Goal: Transaction & Acquisition: Complete application form

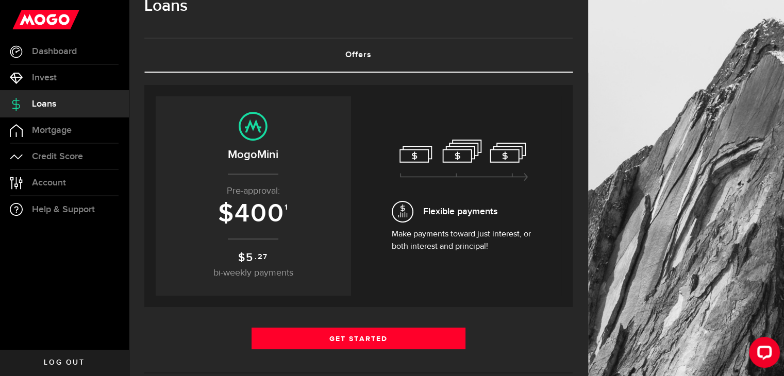
scroll to position [52, 0]
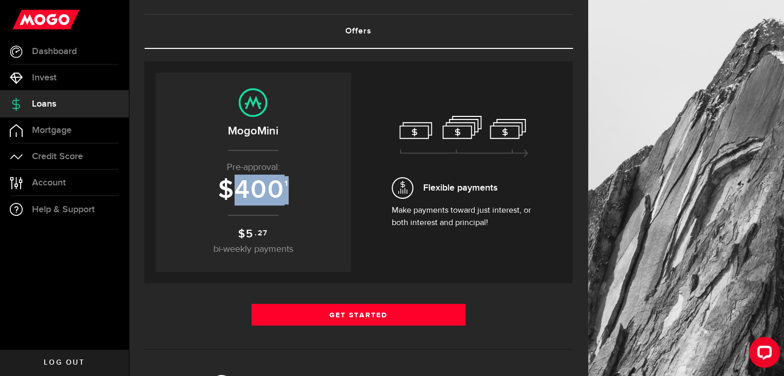
drag, startPoint x: 237, startPoint y: 189, endPoint x: 298, endPoint y: 196, distance: 61.3
click at [298, 196] on h3 "$ 400 1" at bounding box center [253, 190] width 175 height 28
drag, startPoint x: 229, startPoint y: 223, endPoint x: 284, endPoint y: 232, distance: 56.5
click at [284, 232] on center "MogoMini Pre-approval: $ 400 1 $ 5 .27 bi-weekly payments" at bounding box center [253, 172] width 175 height 169
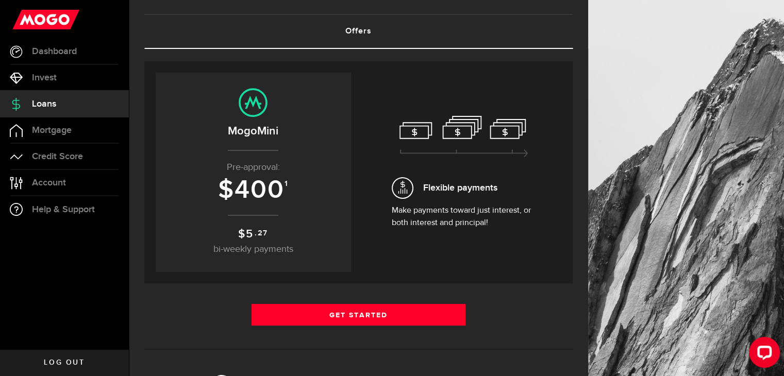
click at [284, 232] on p "$ 5 .27 bi-weekly payments" at bounding box center [253, 241] width 175 height 31
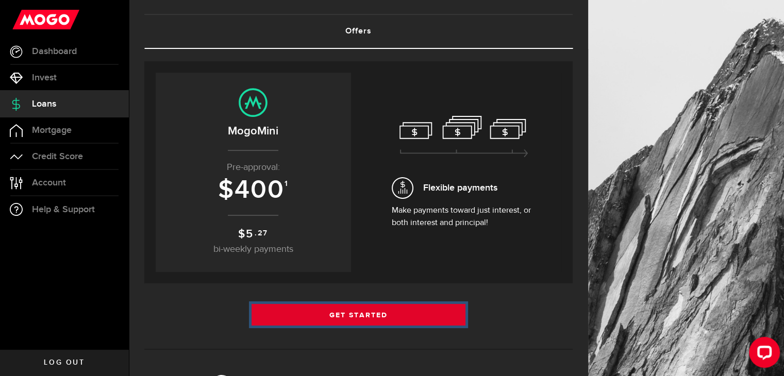
click at [306, 312] on link "Get Started" at bounding box center [358, 315] width 214 height 22
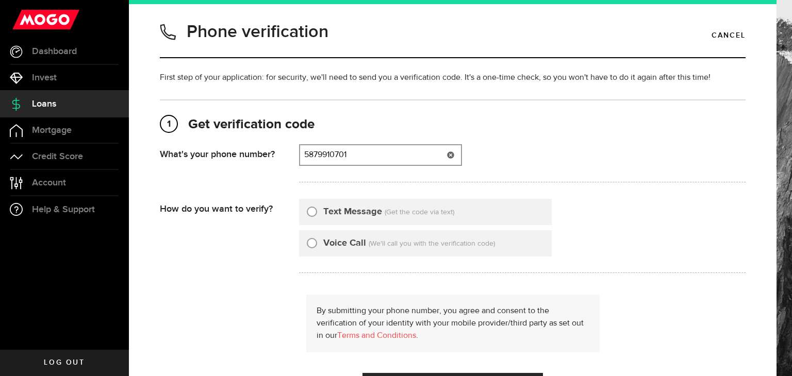
type input "5879910701"
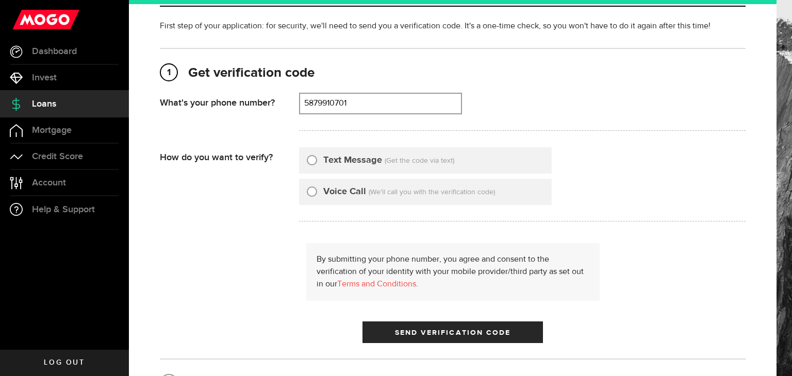
click at [354, 154] on label "Text Message" at bounding box center [352, 161] width 59 height 14
click at [317, 154] on input "Text Message" at bounding box center [312, 159] width 10 height 10
radio input "true"
drag, startPoint x: 372, startPoint y: 104, endPoint x: 211, endPoint y: 93, distance: 161.2
click at [211, 93] on div "What's your phone number? That doesn't look like a valid phone number. Try agai…" at bounding box center [452, 115] width 585 height 44
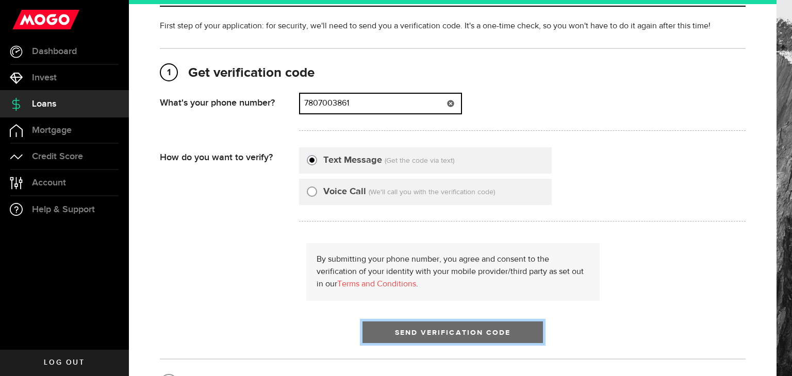
type input "7807003861"
click at [418, 325] on button "Send Verification Code" at bounding box center [452, 333] width 180 height 22
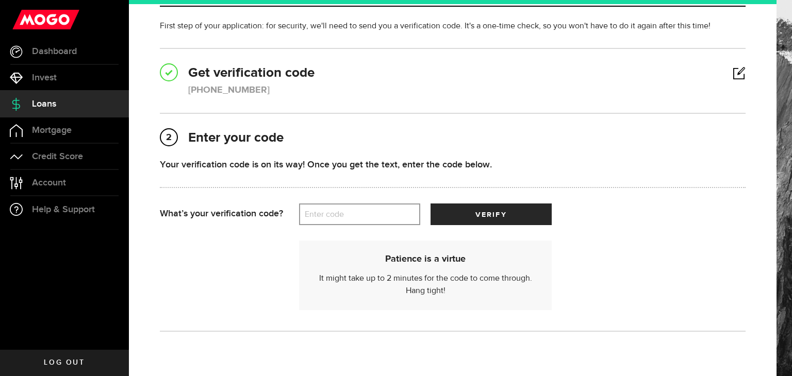
click at [318, 211] on label "Enter code" at bounding box center [359, 214] width 121 height 21
click at [318, 211] on input "Enter code" at bounding box center [359, 215] width 121 height 22
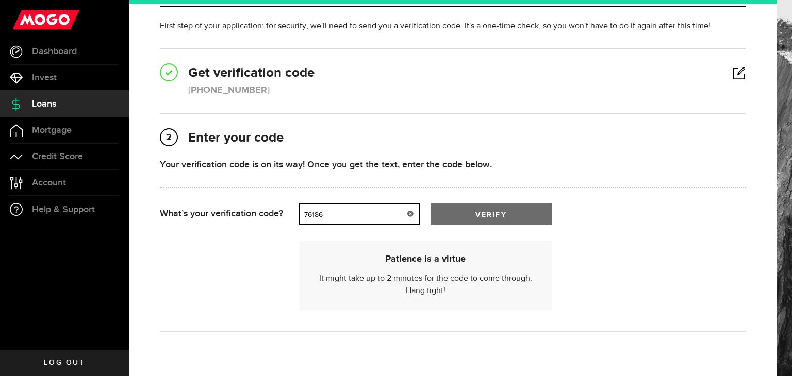
type input "76186"
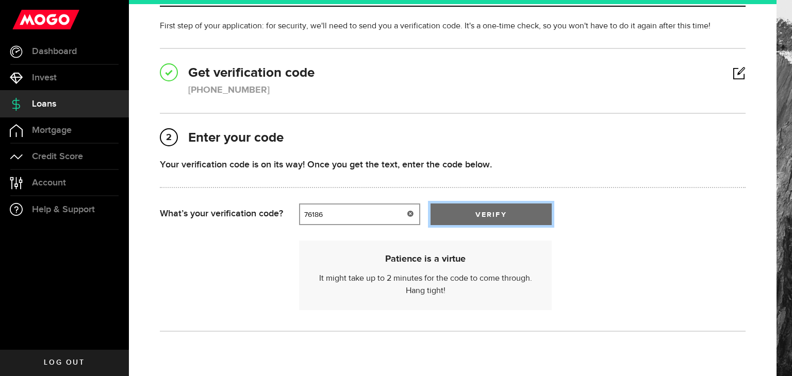
click at [452, 207] on button "verify" at bounding box center [490, 215] width 121 height 22
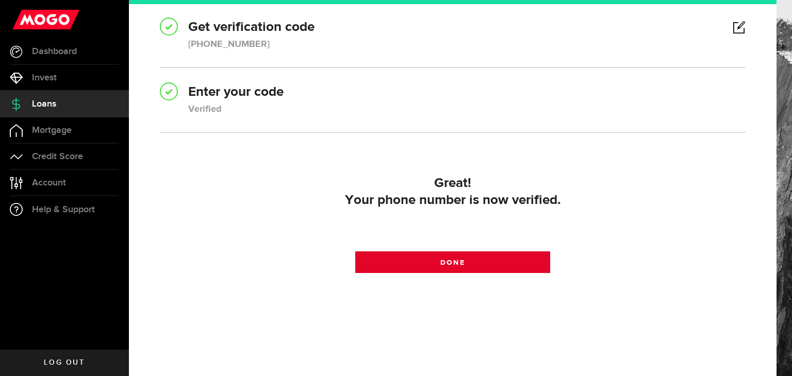
scroll to position [100, 0]
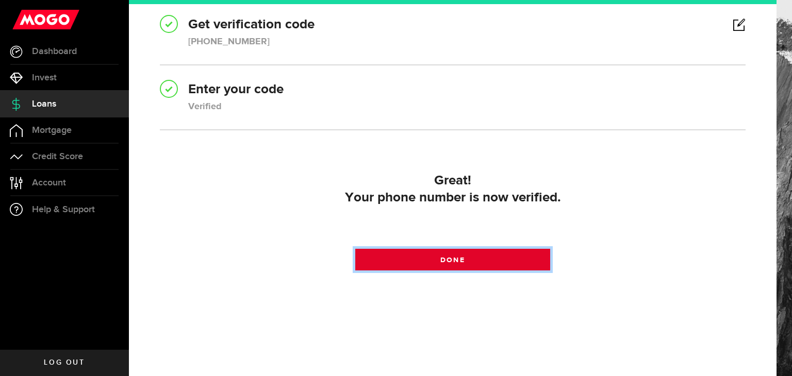
click at [402, 260] on link "Done" at bounding box center [452, 260] width 195 height 22
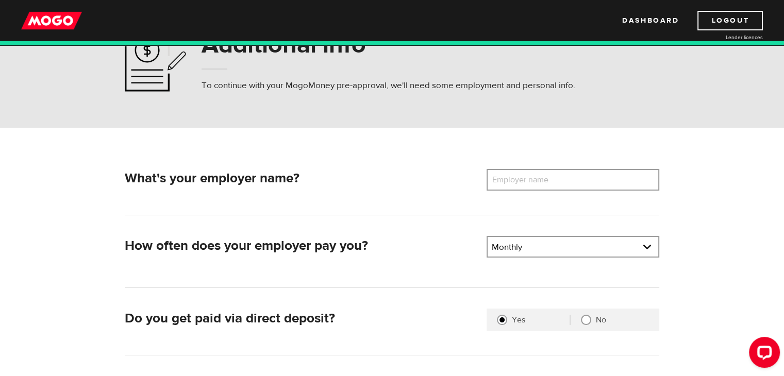
click at [529, 181] on label "Employer name" at bounding box center [528, 180] width 83 height 22
click at [529, 181] on input "Employer name" at bounding box center [573, 180] width 173 height 22
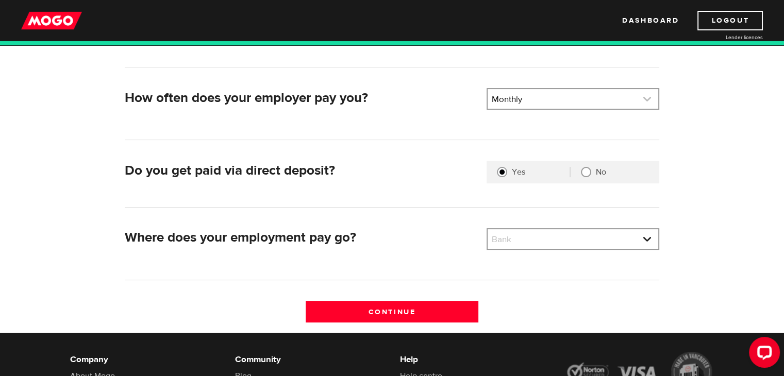
scroll to position [206, 0]
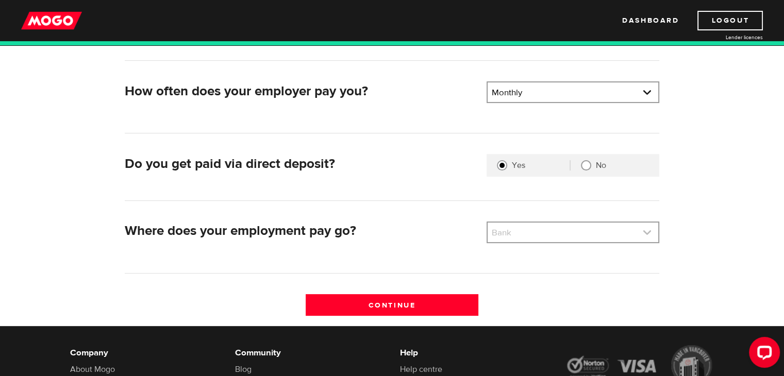
type input "Signature Ace Inc"
click at [512, 228] on link at bounding box center [573, 233] width 171 height 20
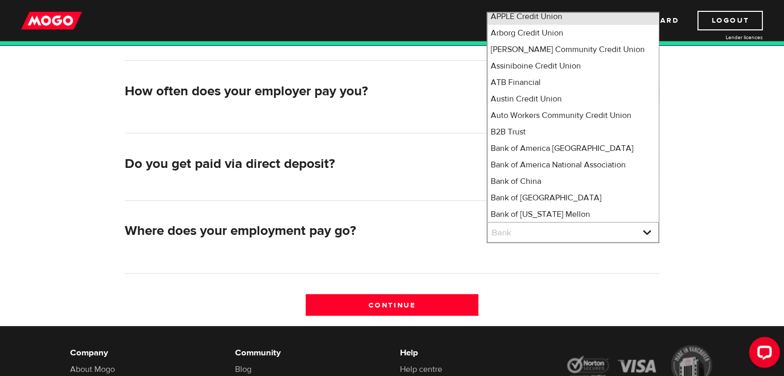
scroll to position [516, 0]
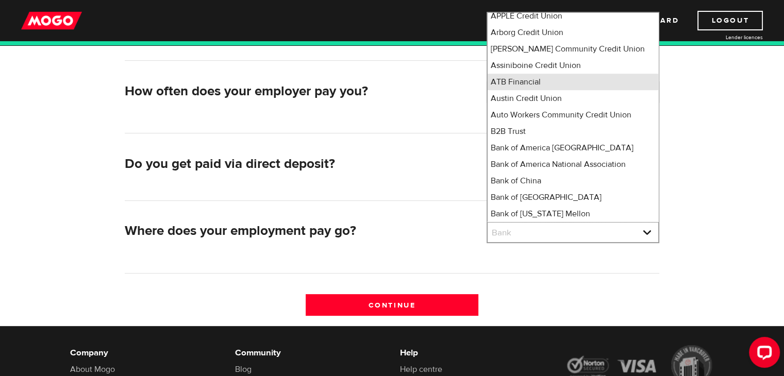
click at [517, 90] on li "ATB Financial" at bounding box center [573, 82] width 171 height 16
select select "34"
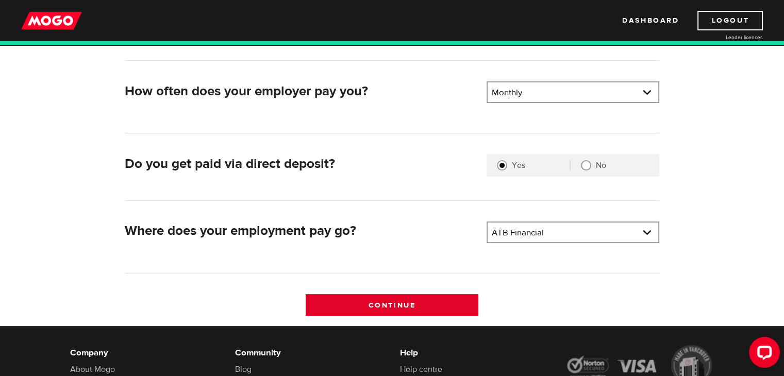
click at [421, 294] on input "Continue" at bounding box center [392, 305] width 173 height 22
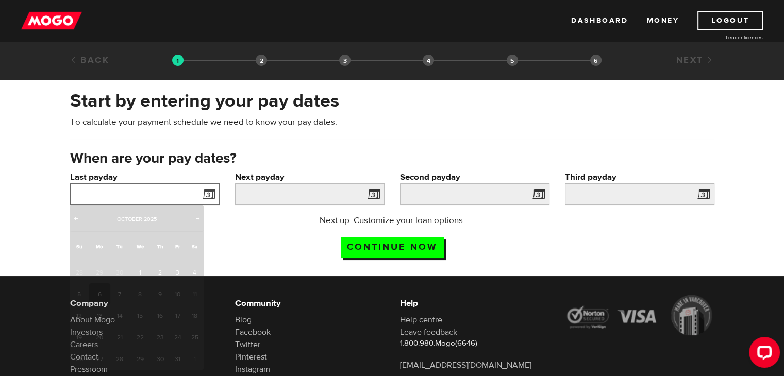
click at [147, 196] on input "Last payday" at bounding box center [144, 194] width 149 height 22
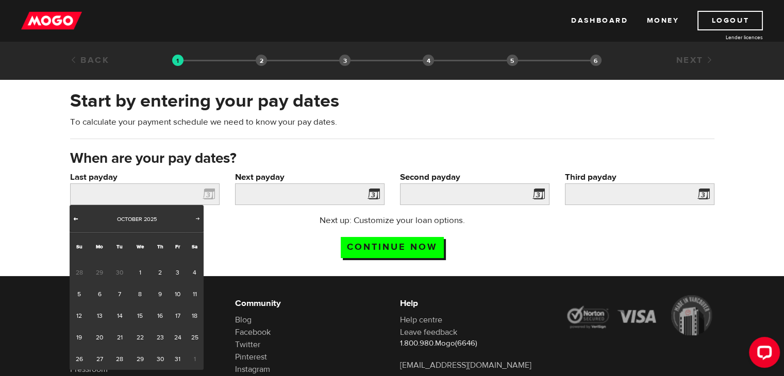
click at [73, 219] on span "Prev" at bounding box center [76, 218] width 8 height 8
click at [95, 361] on link "29" at bounding box center [99, 359] width 21 height 22
type input "2025/09/29"
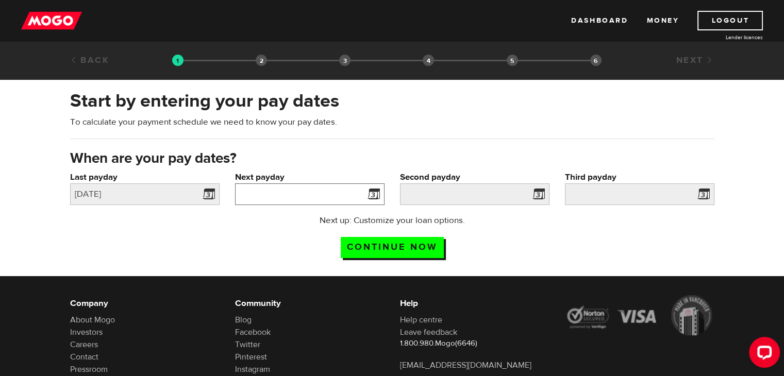
click at [300, 186] on input "Next payday" at bounding box center [309, 194] width 149 height 22
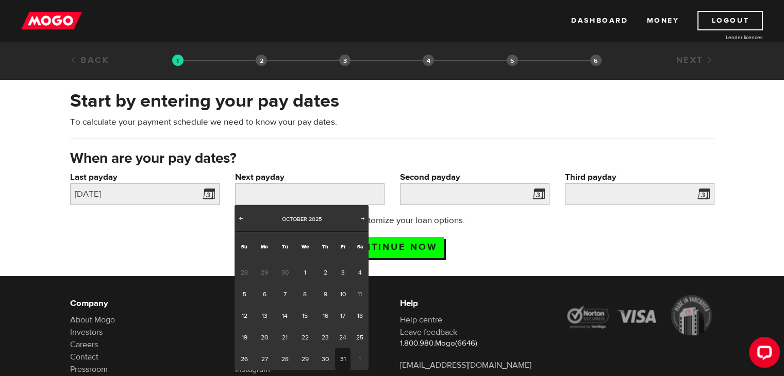
click at [336, 359] on link "31" at bounding box center [343, 359] width 16 height 22
type input "2025/10/31"
type input "2025/11/30"
type input "2025/12/30"
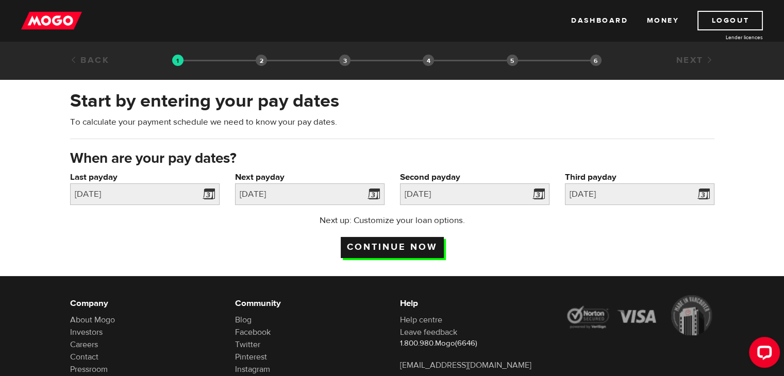
click at [431, 249] on input "Continue now" at bounding box center [392, 247] width 103 height 21
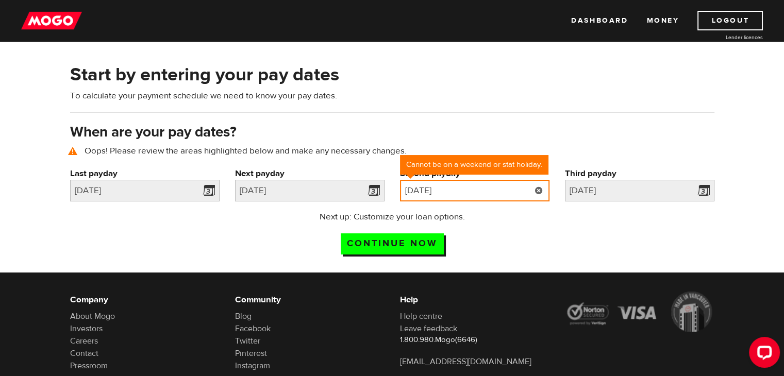
click at [478, 188] on input "2025/11/30" at bounding box center [474, 191] width 149 height 22
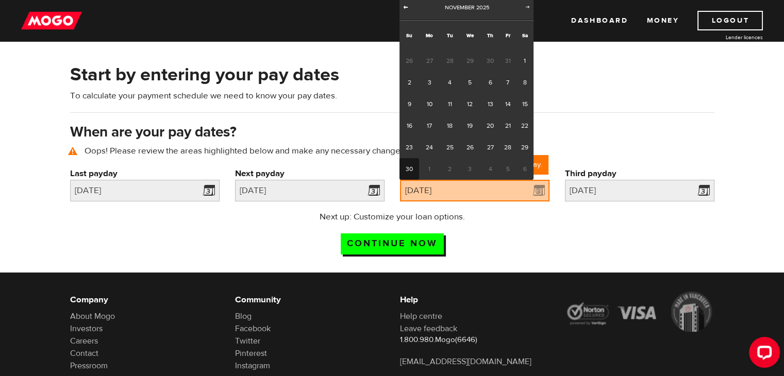
click at [405, 10] on span "Prev" at bounding box center [405, 7] width 8 height 8
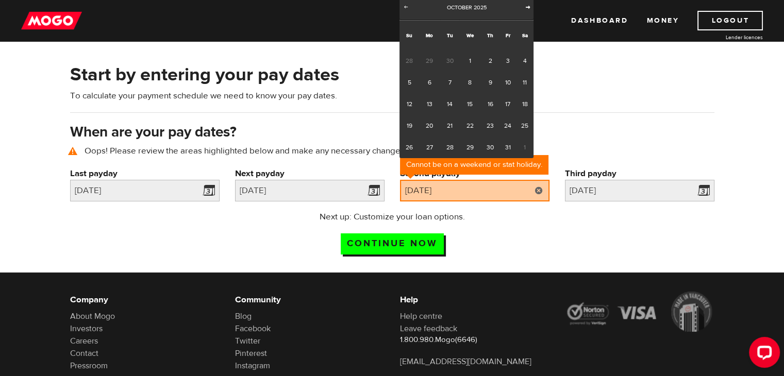
click at [524, 8] on span "Next" at bounding box center [528, 7] width 8 height 8
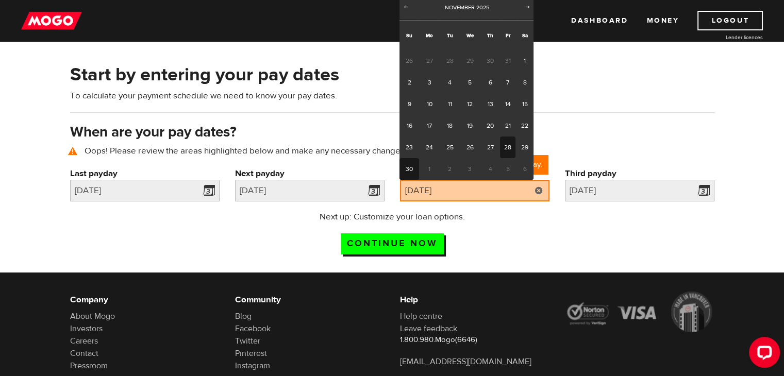
click at [504, 147] on link "28" at bounding box center [508, 148] width 16 height 22
type input "2025/11/28"
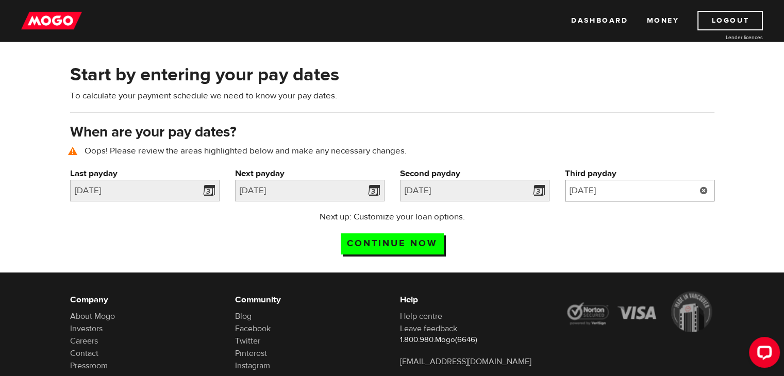
click at [584, 180] on input "2025/12/30" at bounding box center [639, 191] width 149 height 22
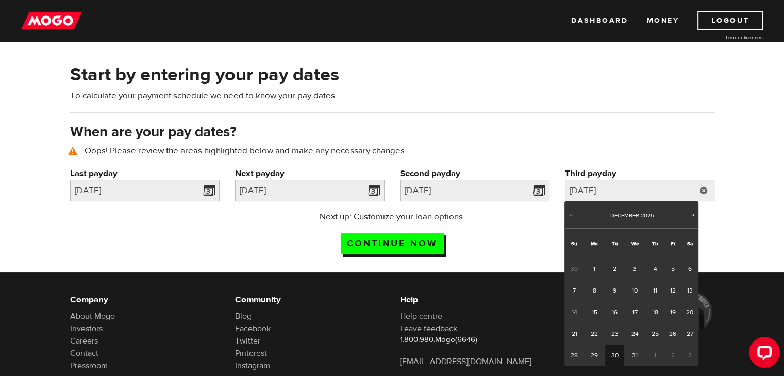
click at [755, 238] on div "Start by entering your pay dates To calculate your payment schedule we need to …" at bounding box center [392, 162] width 784 height 221
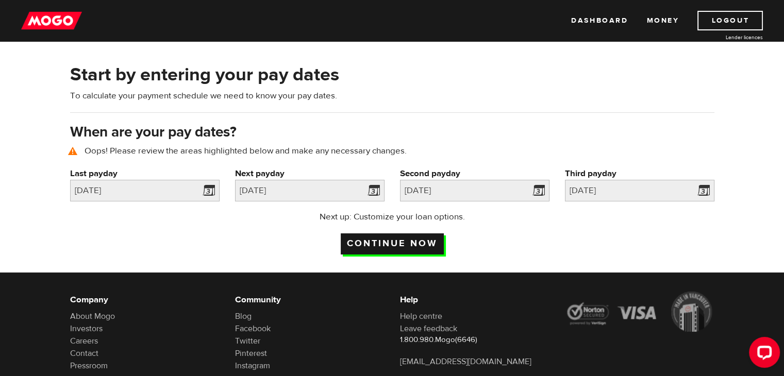
click at [374, 244] on input "Continue now" at bounding box center [392, 243] width 103 height 21
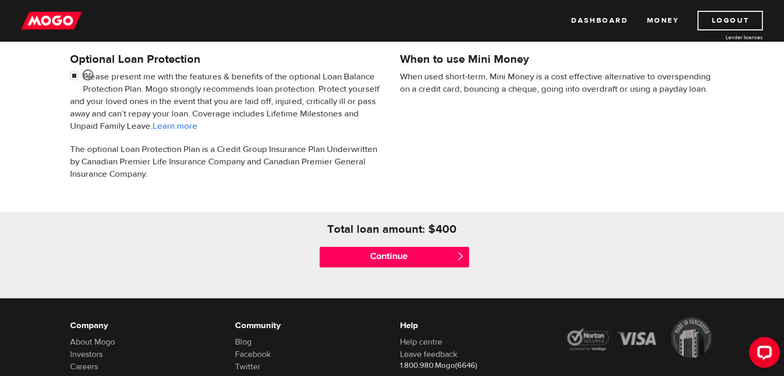
scroll to position [361, 0]
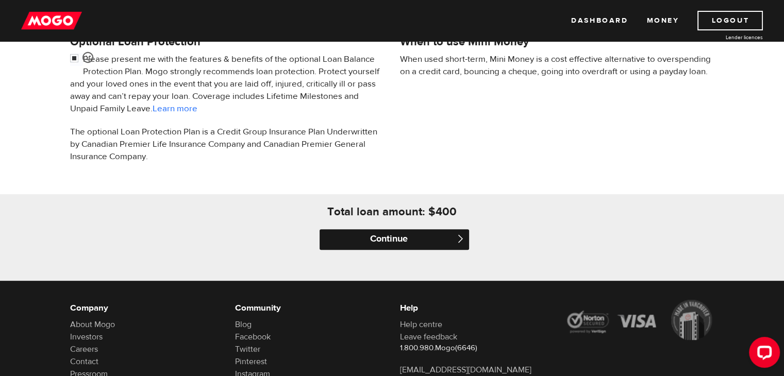
click at [422, 238] on input "Continue" at bounding box center [394, 239] width 149 height 21
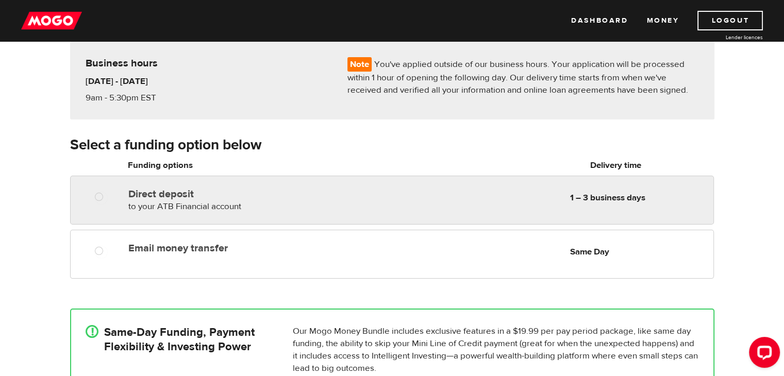
scroll to position [103, 0]
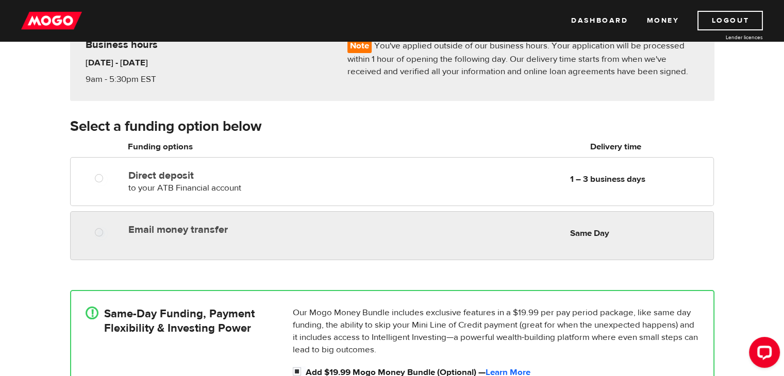
radio input "true"
click at [274, 236] on div "Email money transfer Delivery in Same Day Same Day" at bounding box center [418, 230] width 589 height 20
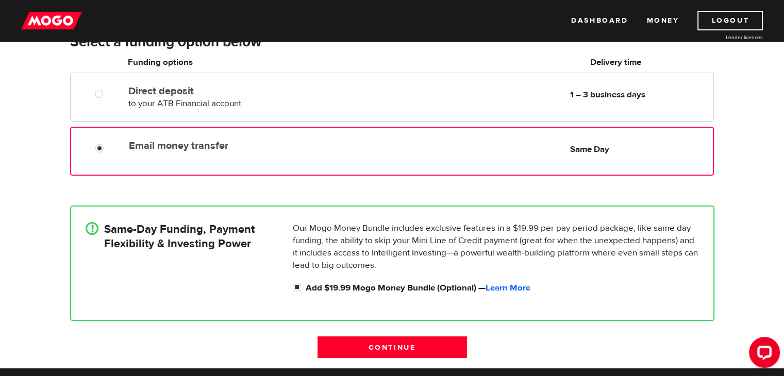
scroll to position [206, 0]
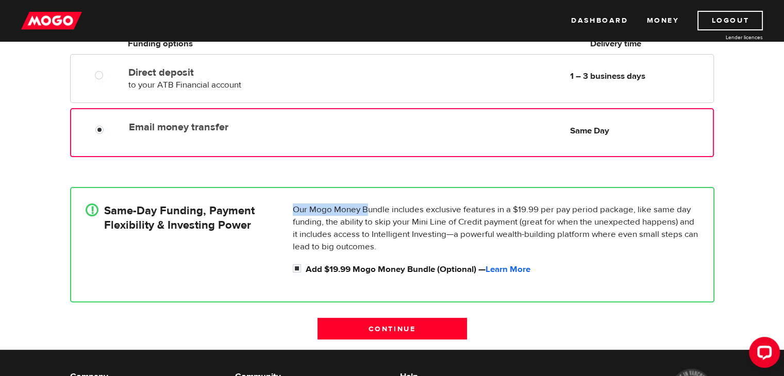
drag, startPoint x: 290, startPoint y: 212, endPoint x: 378, endPoint y: 212, distance: 88.1
click at [374, 211] on div "Our Mogo Money Bundle includes exclusive features in a $19.99 per pay period pa…" at bounding box center [496, 240] width 414 height 73
click at [378, 212] on p "Our Mogo Money Bundle includes exclusive features in a $19.99 per pay period pa…" at bounding box center [496, 228] width 406 height 49
drag, startPoint x: 383, startPoint y: 211, endPoint x: 444, endPoint y: 211, distance: 60.3
click at [444, 211] on p "Our Mogo Money Bundle includes exclusive features in a $19.99 per pay period pa…" at bounding box center [496, 228] width 406 height 49
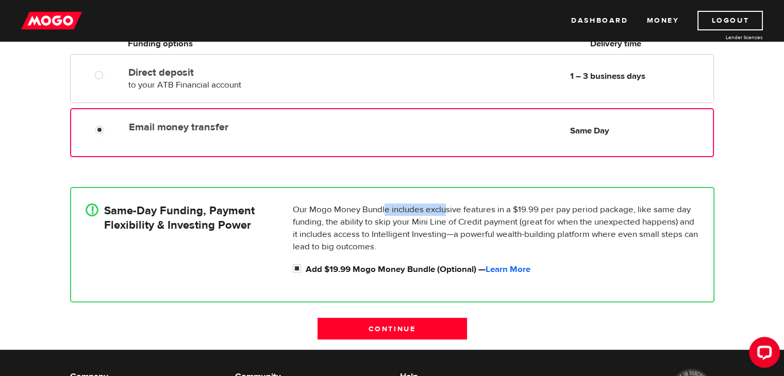
click at [444, 211] on p "Our Mogo Money Bundle includes exclusive features in a $19.99 per pay period pa…" at bounding box center [496, 228] width 406 height 49
drag, startPoint x: 455, startPoint y: 210, endPoint x: 470, endPoint y: 210, distance: 14.9
click at [470, 210] on p "Our Mogo Money Bundle includes exclusive features in a $19.99 per pay period pa…" at bounding box center [496, 228] width 406 height 49
drag, startPoint x: 501, startPoint y: 209, endPoint x: 517, endPoint y: 209, distance: 16.5
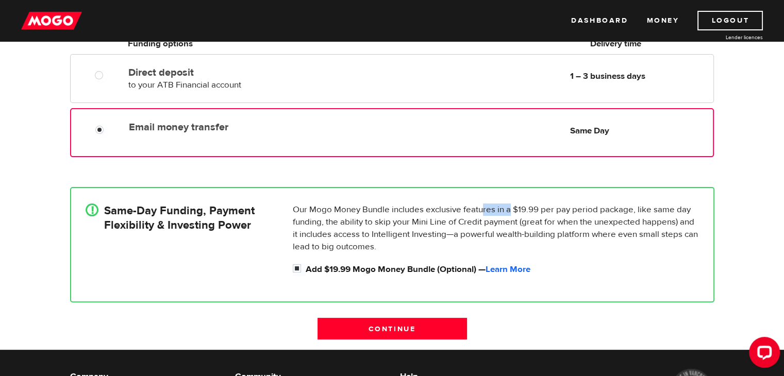
click at [512, 209] on p "Our Mogo Money Bundle includes exclusive features in a $19.99 per pay period pa…" at bounding box center [496, 228] width 406 height 49
click at [517, 209] on p "Our Mogo Money Bundle includes exclusive features in a $19.99 per pay period pa…" at bounding box center [496, 228] width 406 height 49
drag, startPoint x: 521, startPoint y: 208, endPoint x: 552, endPoint y: 209, distance: 31.5
click at [548, 209] on p "Our Mogo Money Bundle includes exclusive features in a $19.99 per pay period pa…" at bounding box center [496, 228] width 406 height 49
click at [552, 209] on p "Our Mogo Money Bundle includes exclusive features in a $19.99 per pay period pa…" at bounding box center [496, 228] width 406 height 49
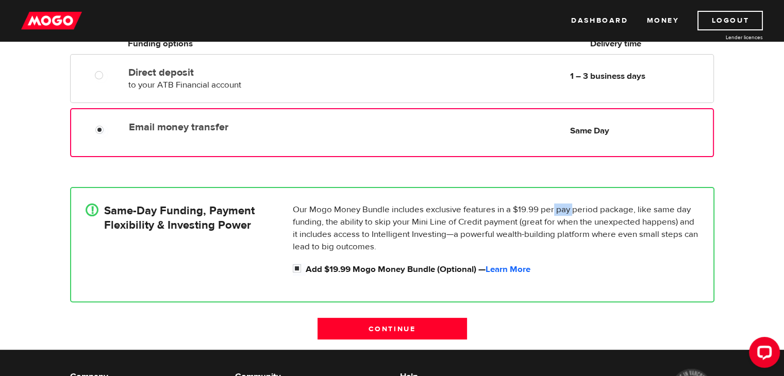
drag, startPoint x: 554, startPoint y: 209, endPoint x: 581, endPoint y: 211, distance: 27.4
click at [577, 211] on p "Our Mogo Money Bundle includes exclusive features in a $19.99 per pay period pa…" at bounding box center [496, 228] width 406 height 49
click at [586, 211] on p "Our Mogo Money Bundle includes exclusive features in a $19.99 per pay period pa…" at bounding box center [496, 228] width 406 height 49
drag, startPoint x: 592, startPoint y: 212, endPoint x: 607, endPoint y: 213, distance: 15.5
click at [607, 213] on p "Our Mogo Money Bundle includes exclusive features in a $19.99 per pay period pa…" at bounding box center [496, 228] width 406 height 49
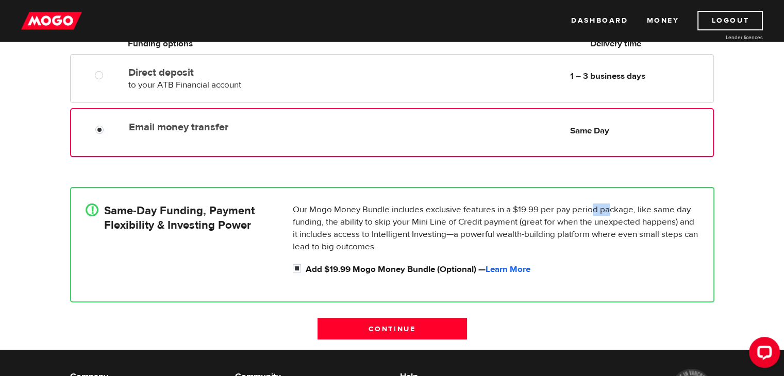
click at [608, 213] on p "Our Mogo Money Bundle includes exclusive features in a $19.99 per pay period pa…" at bounding box center [496, 228] width 406 height 49
click at [592, 215] on p "Our Mogo Money Bundle includes exclusive features in a $19.99 per pay period pa…" at bounding box center [496, 228] width 406 height 49
drag, startPoint x: 337, startPoint y: 223, endPoint x: 355, endPoint y: 223, distance: 17.5
click at [355, 223] on p "Our Mogo Money Bundle includes exclusive features in a $19.99 per pay period pa…" at bounding box center [496, 228] width 406 height 49
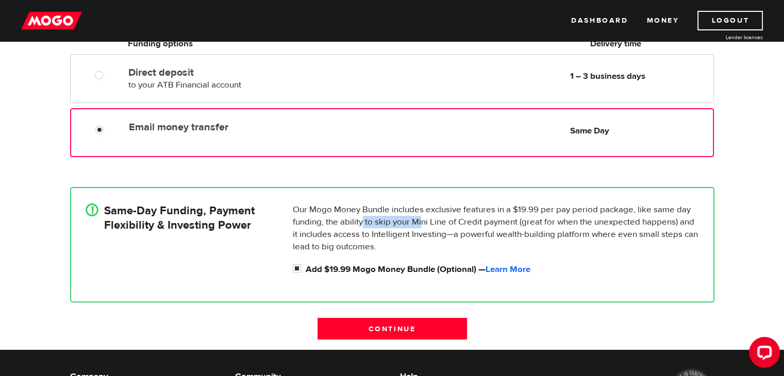
drag, startPoint x: 416, startPoint y: 221, endPoint x: 422, endPoint y: 221, distance: 6.2
click at [422, 221] on p "Our Mogo Money Bundle includes exclusive features in a $19.99 per pay period pa…" at bounding box center [496, 228] width 406 height 49
drag, startPoint x: 445, startPoint y: 225, endPoint x: 456, endPoint y: 224, distance: 10.4
click at [455, 224] on p "Our Mogo Money Bundle includes exclusive features in a $19.99 per pay period pa…" at bounding box center [496, 228] width 406 height 49
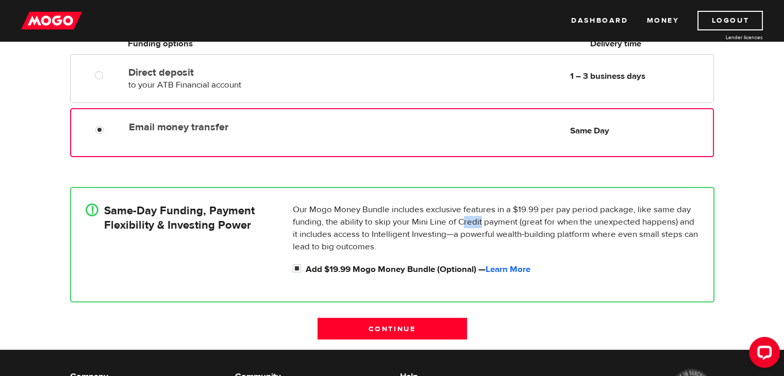
drag, startPoint x: 462, startPoint y: 223, endPoint x: 491, endPoint y: 223, distance: 28.9
click at [491, 223] on p "Our Mogo Money Bundle includes exclusive features in a $19.99 per pay period pa…" at bounding box center [496, 228] width 406 height 49
drag, startPoint x: 501, startPoint y: 223, endPoint x: 536, endPoint y: 222, distance: 35.1
click at [535, 221] on p "Our Mogo Money Bundle includes exclusive features in a $19.99 per pay period pa…" at bounding box center [496, 228] width 406 height 49
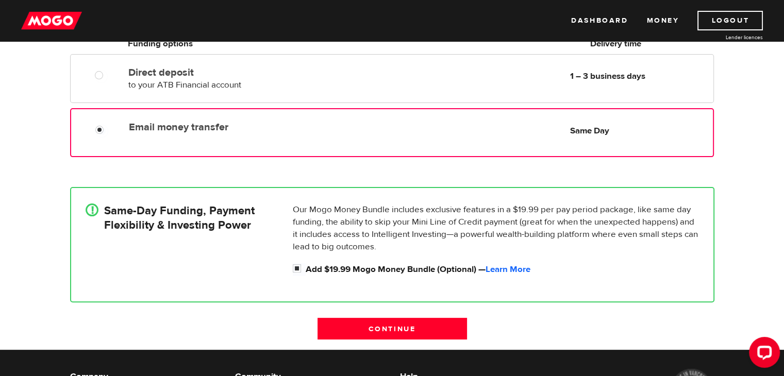
click at [536, 222] on p "Our Mogo Money Bundle includes exclusive features in a $19.99 per pay period pa…" at bounding box center [496, 228] width 406 height 49
drag, startPoint x: 551, startPoint y: 221, endPoint x: 601, endPoint y: 222, distance: 49.5
click at [601, 222] on p "Our Mogo Money Bundle includes exclusive features in a $19.99 per pay period pa…" at bounding box center [496, 228] width 406 height 49
click at [347, 266] on label "Add $19.99 Mogo Money Bundle (Optional) — Learn More" at bounding box center [502, 269] width 393 height 12
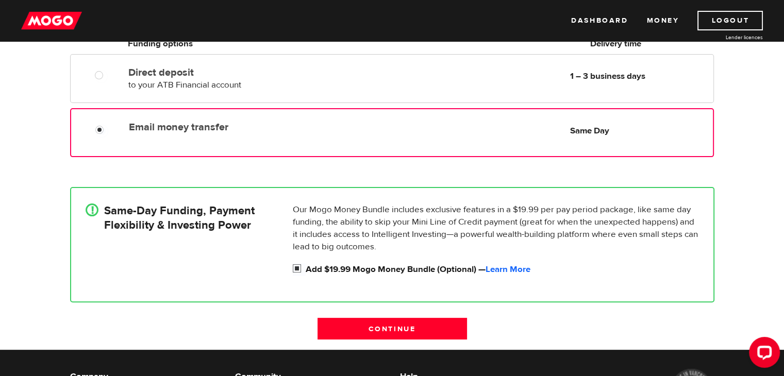
click at [306, 266] on input "Add $19.99 Mogo Money Bundle (Optional) — Learn More" at bounding box center [299, 269] width 13 height 13
checkbox input "false"
radio input "false"
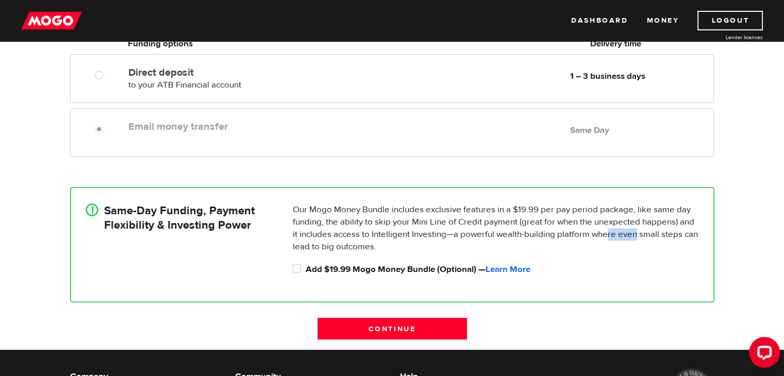
click at [635, 234] on p "Our Mogo Money Bundle includes exclusive features in a $19.99 per pay period pa…" at bounding box center [496, 228] width 406 height 49
click at [638, 234] on p "Our Mogo Money Bundle includes exclusive features in a $19.99 per pay period pa…" at bounding box center [496, 228] width 406 height 49
click at [346, 269] on label "Add $19.99 Mogo Money Bundle (Optional) — Learn More" at bounding box center [502, 269] width 393 height 12
click at [306, 269] on input "Add $19.99 Mogo Money Bundle (Optional) — Learn More" at bounding box center [299, 269] width 13 height 13
checkbox input "true"
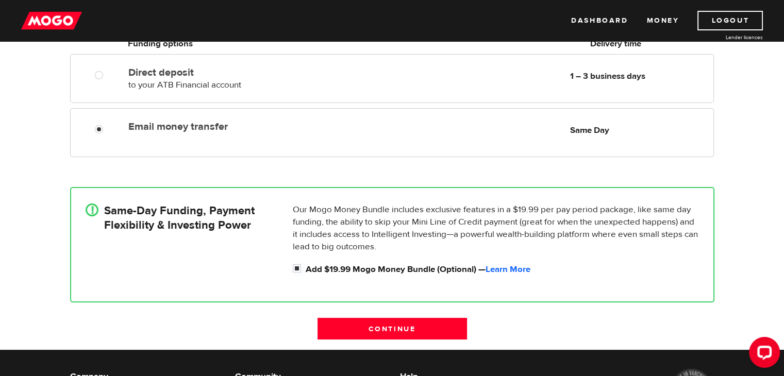
click at [364, 332] on input "Continue" at bounding box center [391, 329] width 149 height 22
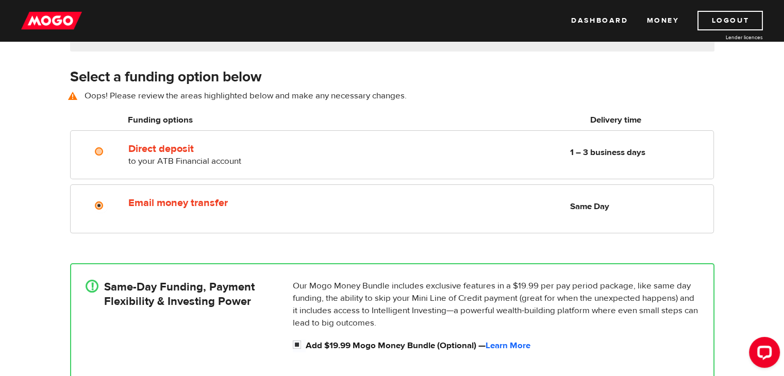
scroll to position [143, 0]
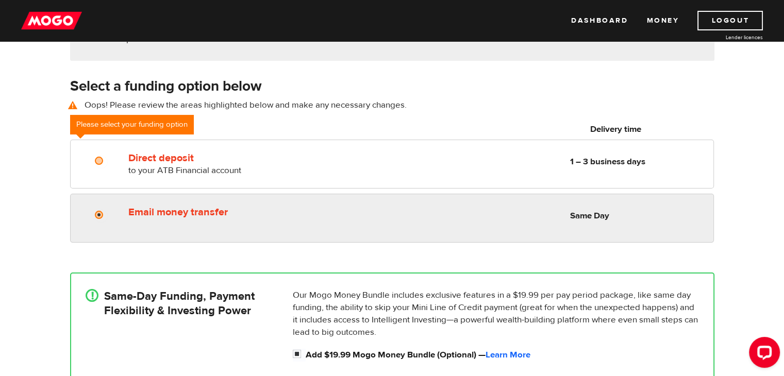
radio input "true"
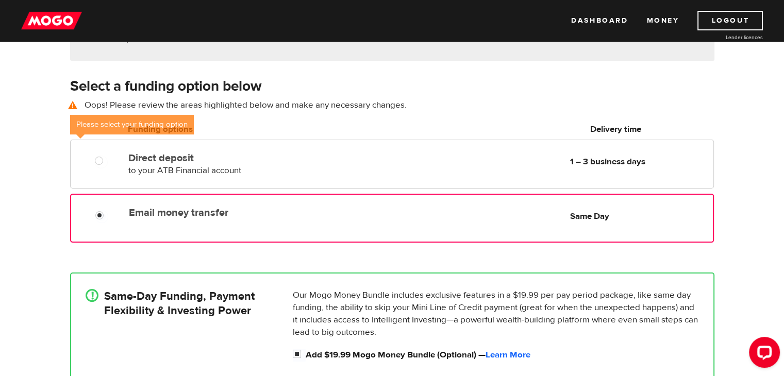
click at [204, 209] on label "Email money transfer" at bounding box center [247, 213] width 237 height 12
click at [108, 210] on input "Email money transfer" at bounding box center [101, 216] width 13 height 13
click at [118, 208] on div at bounding box center [98, 213] width 62 height 21
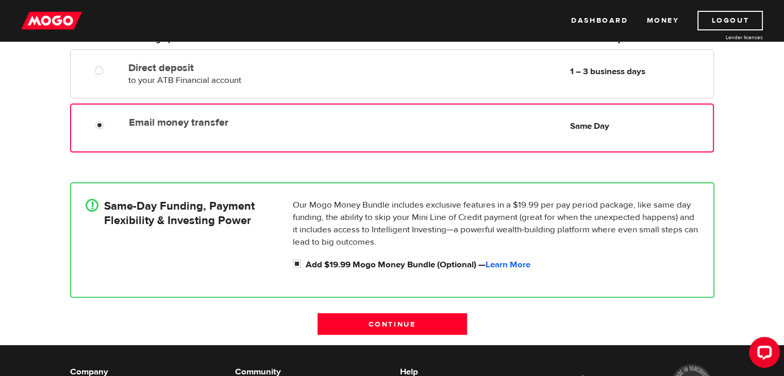
scroll to position [298, 0]
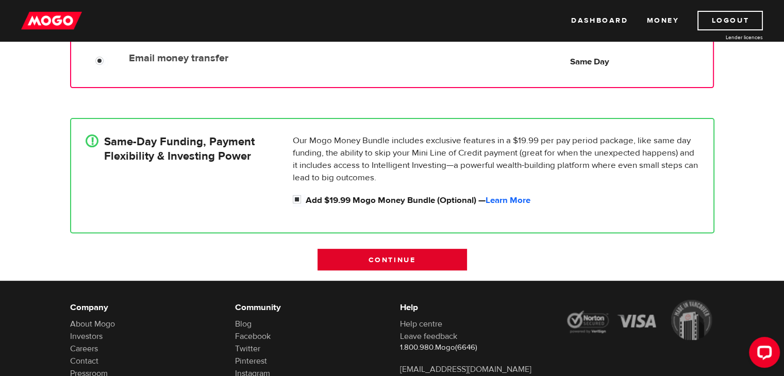
click at [356, 261] on input "Continue" at bounding box center [391, 260] width 149 height 22
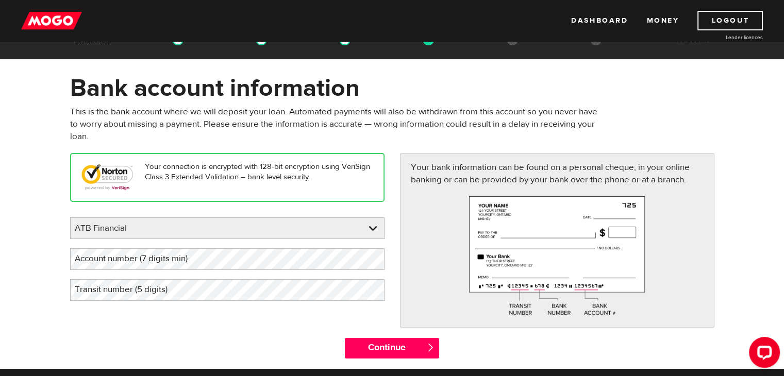
scroll to position [52, 0]
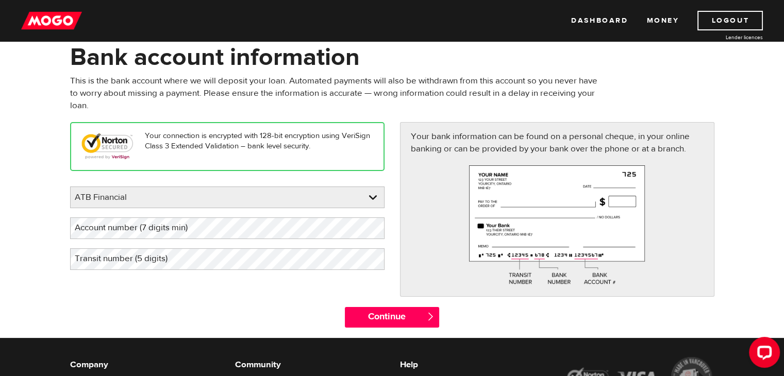
click at [122, 228] on label "Account number (7 digits min)" at bounding box center [139, 227] width 139 height 21
click at [125, 193] on link at bounding box center [227, 197] width 313 height 21
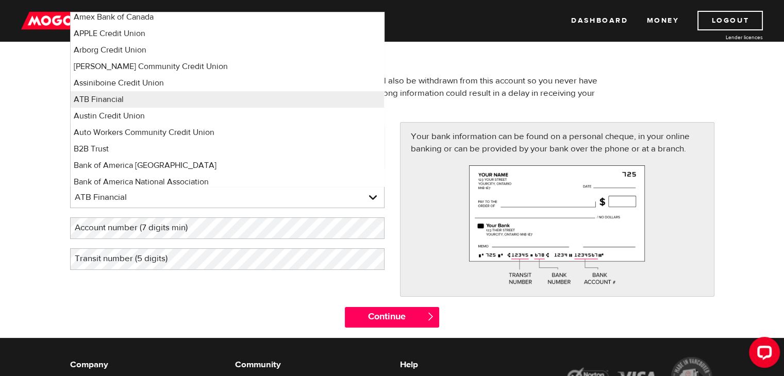
scroll to position [485, 0]
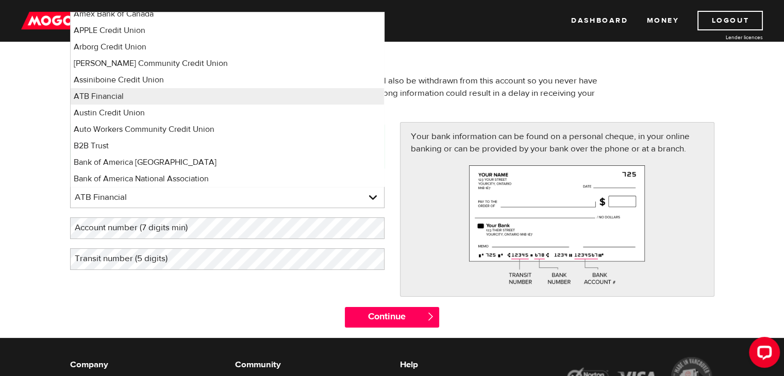
click at [41, 183] on form "Bank account information Oops! Please review the areas highlighted below and ma…" at bounding box center [392, 190] width 784 height 296
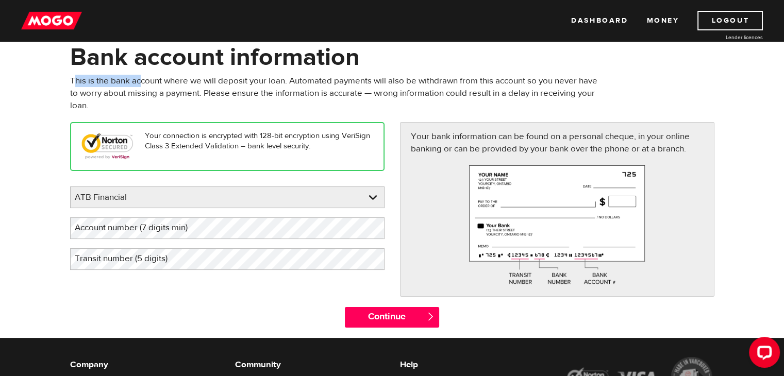
drag, startPoint x: 80, startPoint y: 76, endPoint x: 144, endPoint y: 80, distance: 63.5
click at [143, 80] on p "This is the bank account where we will deposit your loan. Automated payments wi…" at bounding box center [337, 93] width 534 height 37
click at [145, 80] on p "This is the bank account where we will deposit your loan. Automated payments wi…" at bounding box center [337, 93] width 534 height 37
drag, startPoint x: 170, startPoint y: 79, endPoint x: 222, endPoint y: 80, distance: 52.6
click at [222, 80] on p "This is the bank account where we will deposit your loan. Automated payments wi…" at bounding box center [337, 93] width 534 height 37
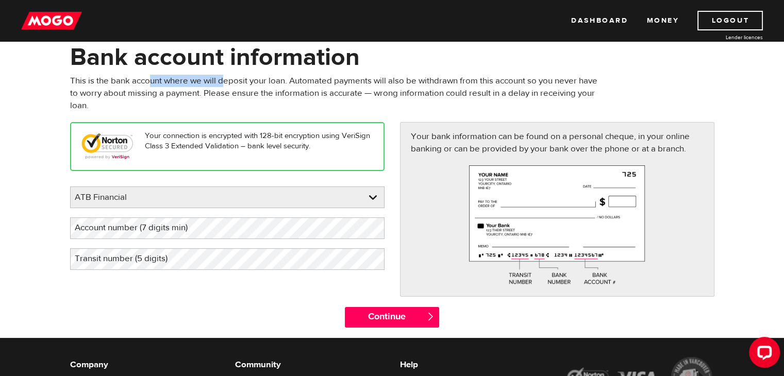
click at [222, 80] on p "This is the bank account where we will deposit your loan. Automated payments wi…" at bounding box center [337, 93] width 534 height 37
drag, startPoint x: 223, startPoint y: 80, endPoint x: 262, endPoint y: 77, distance: 38.8
click at [262, 77] on p "This is the bank account where we will deposit your loan. Automated payments wi…" at bounding box center [337, 93] width 534 height 37
drag, startPoint x: 262, startPoint y: 77, endPoint x: 272, endPoint y: 77, distance: 10.3
click at [262, 77] on p "This is the bank account where we will deposit your loan. Automated payments wi…" at bounding box center [337, 93] width 534 height 37
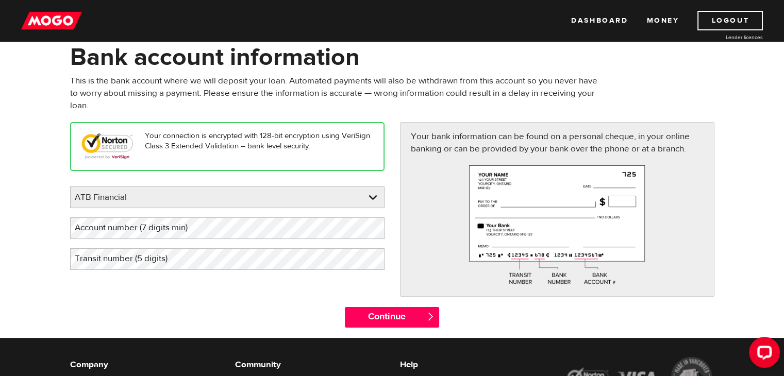
click at [272, 76] on p "This is the bank account where we will deposit your loan. Automated payments wi…" at bounding box center [337, 93] width 534 height 37
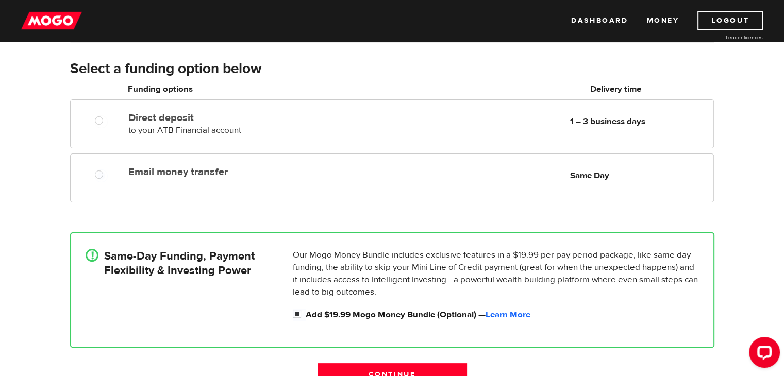
scroll to position [92, 0]
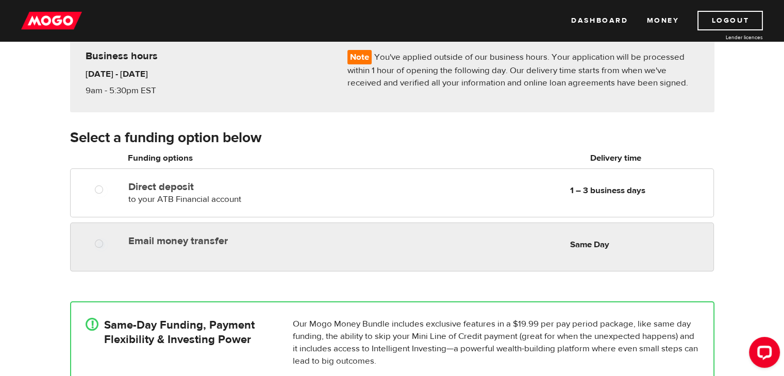
click at [126, 237] on div "Email money transfer Delivery in Same Day" at bounding box center [246, 239] width 245 height 16
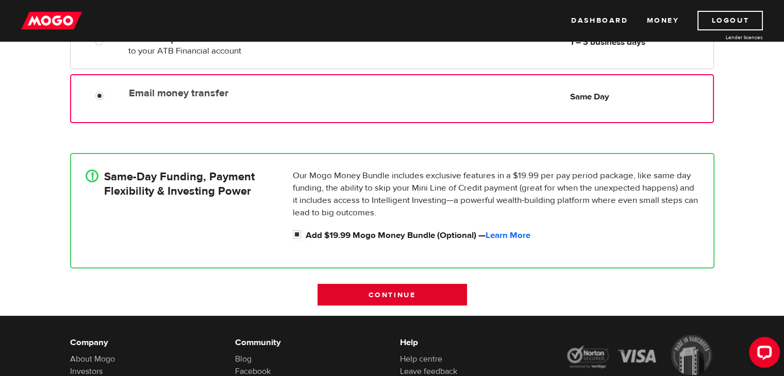
scroll to position [246, 0]
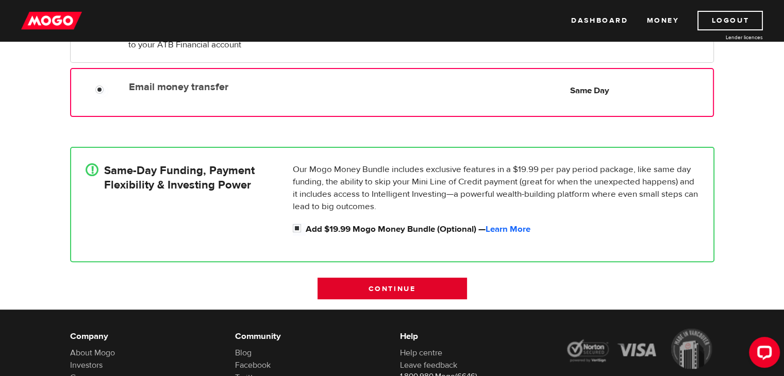
click at [381, 283] on input "Continue" at bounding box center [391, 289] width 149 height 22
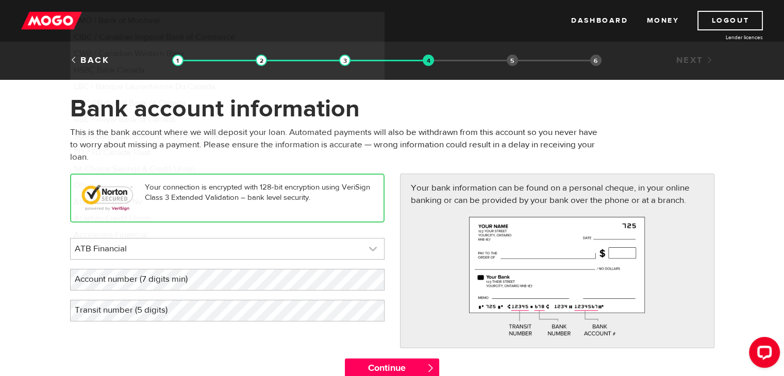
click at [203, 250] on link at bounding box center [227, 249] width 313 height 21
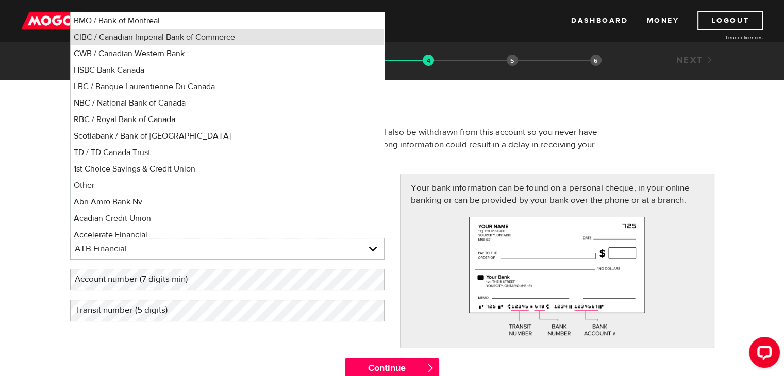
click at [98, 38] on li "CIBC / Canadian Imperial Bank of Commerce" at bounding box center [227, 37] width 313 height 16
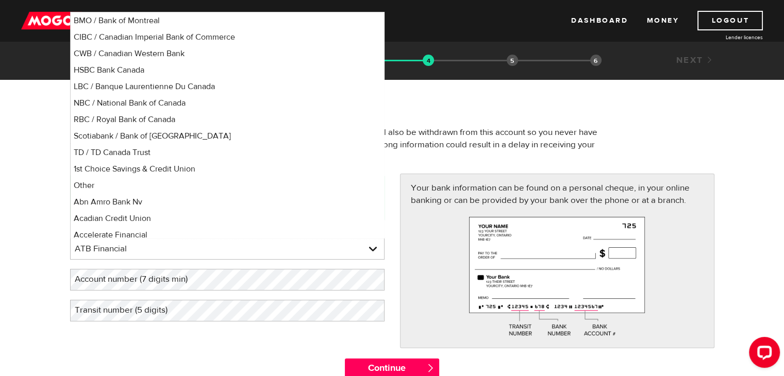
select select "4"
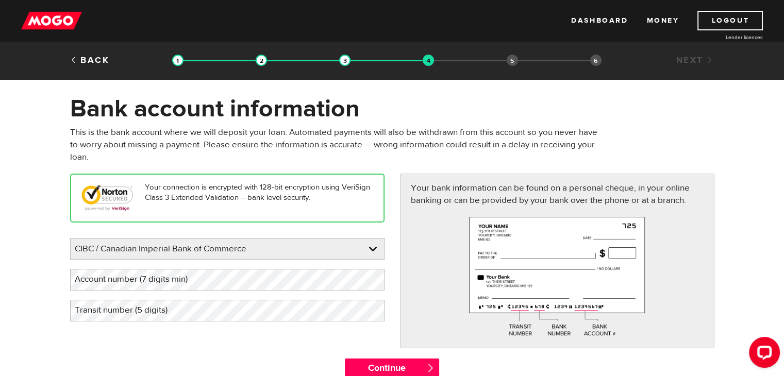
click at [147, 276] on label "Account number (7 digits min)" at bounding box center [139, 279] width 139 height 21
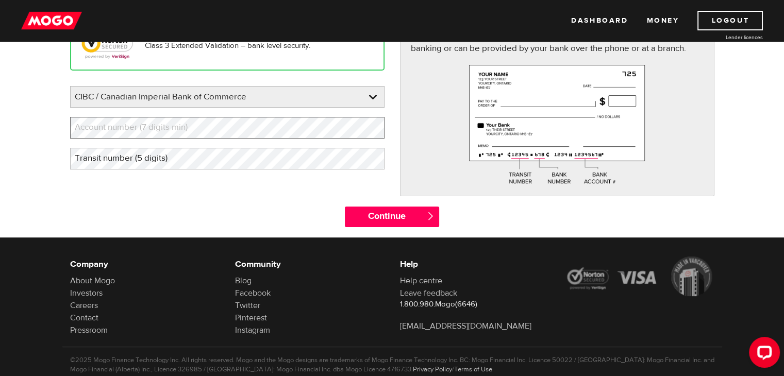
scroll to position [155, 0]
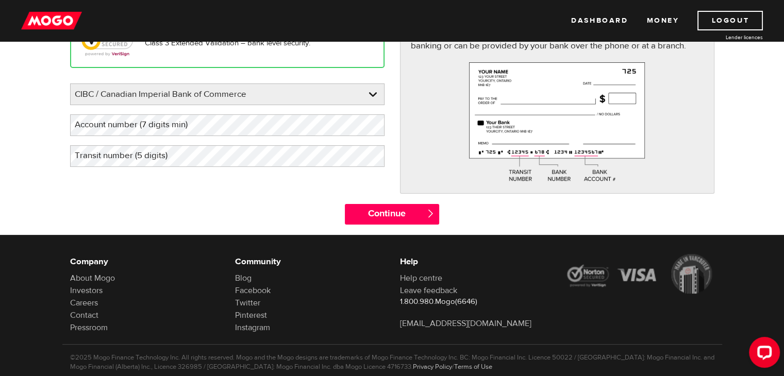
click at [123, 126] on label "Account number (7 digits min)" at bounding box center [139, 124] width 139 height 21
click at [119, 155] on label "Transit number (5 digits)" at bounding box center [129, 155] width 119 height 21
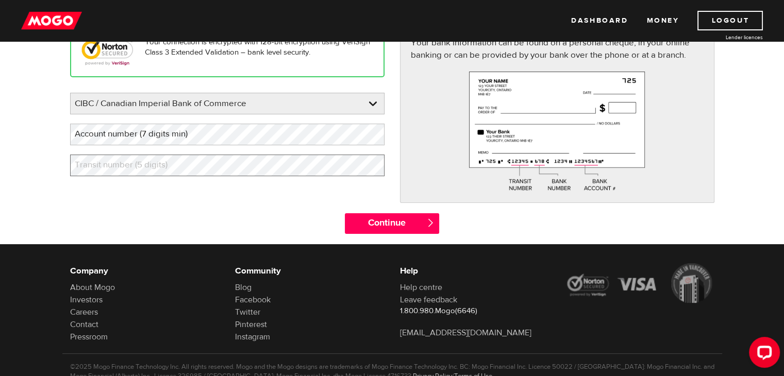
scroll to position [0, 0]
